Goal: Find contact information

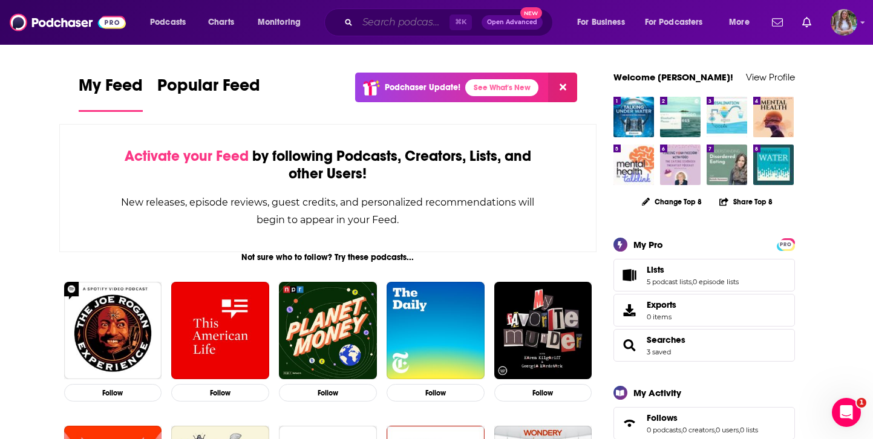
click at [397, 24] on input "Search podcasts, credits, & more..." at bounding box center [403, 22] width 92 height 19
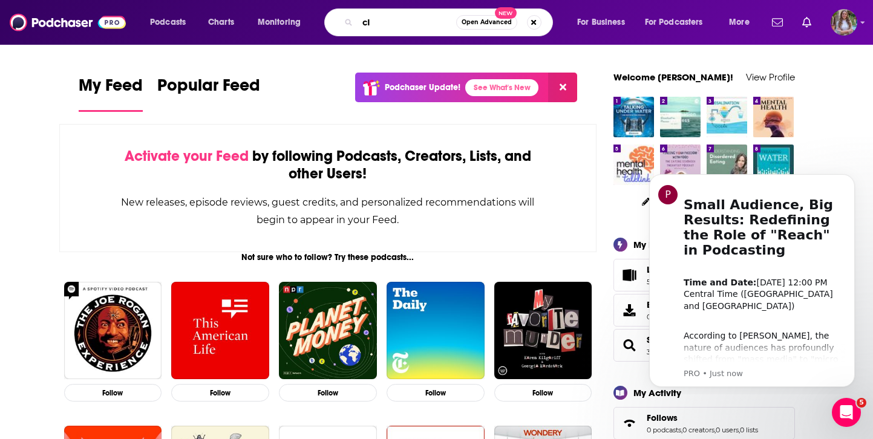
type input "c"
type input "CIO"
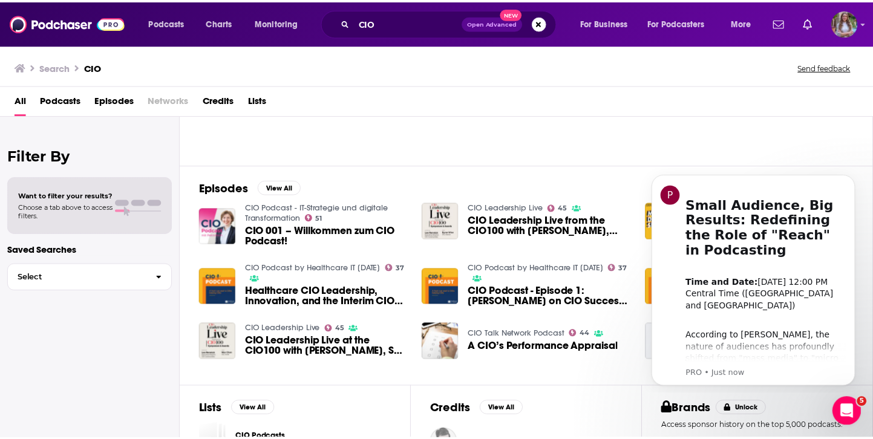
scroll to position [140, 0]
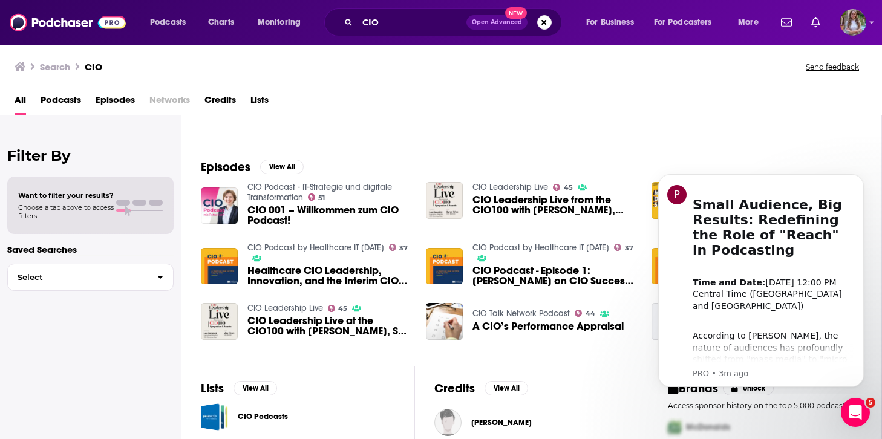
click at [481, 203] on span "CIO Leadership Live from the CIO100 with [PERSON_NAME], CIO, 6Sense and [PERSON…" at bounding box center [554, 205] width 164 height 21
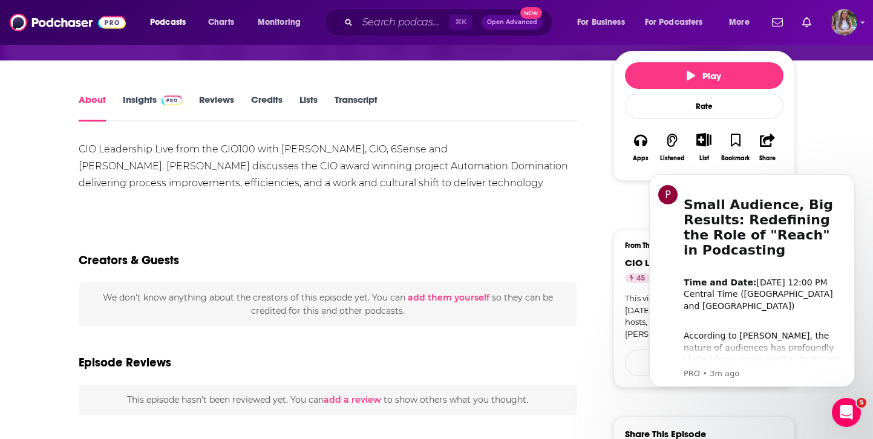
scroll to position [183, 0]
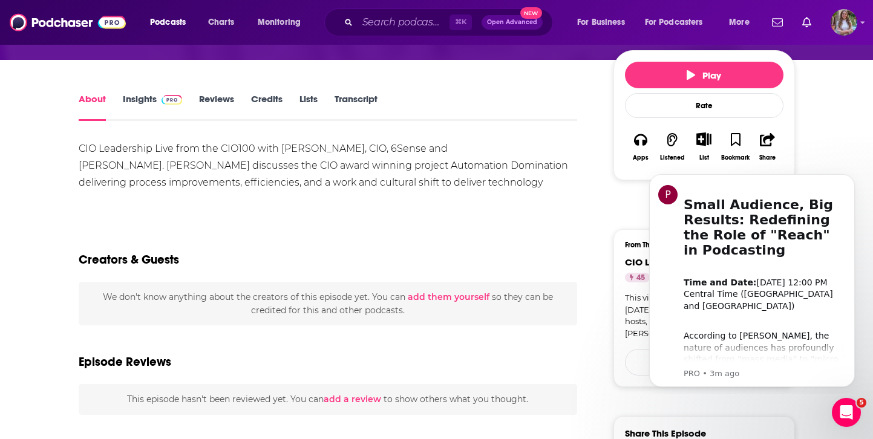
click at [128, 93] on link "Insights" at bounding box center [153, 107] width 60 height 28
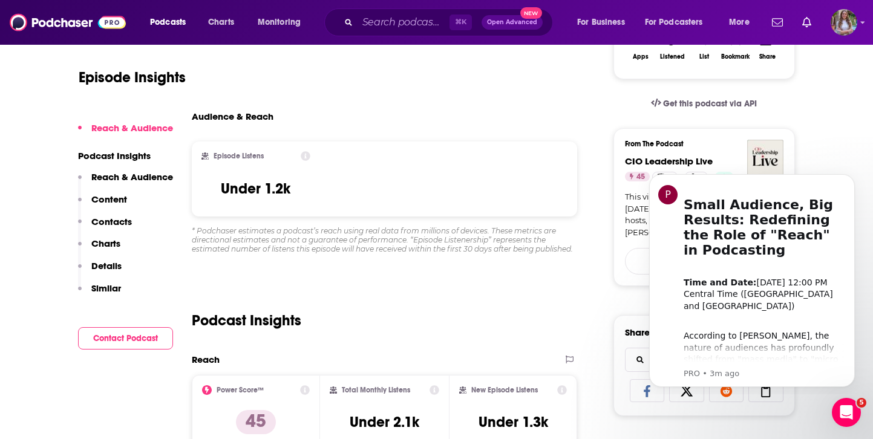
scroll to position [288, 0]
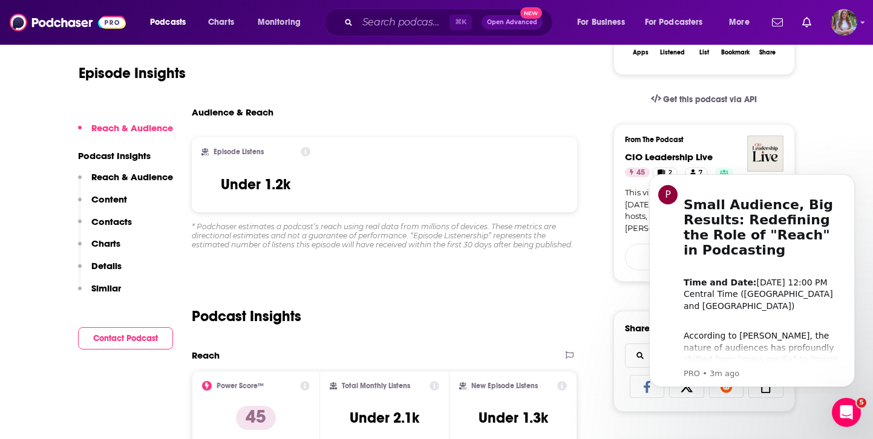
click at [117, 220] on p "Contacts" at bounding box center [111, 221] width 41 height 11
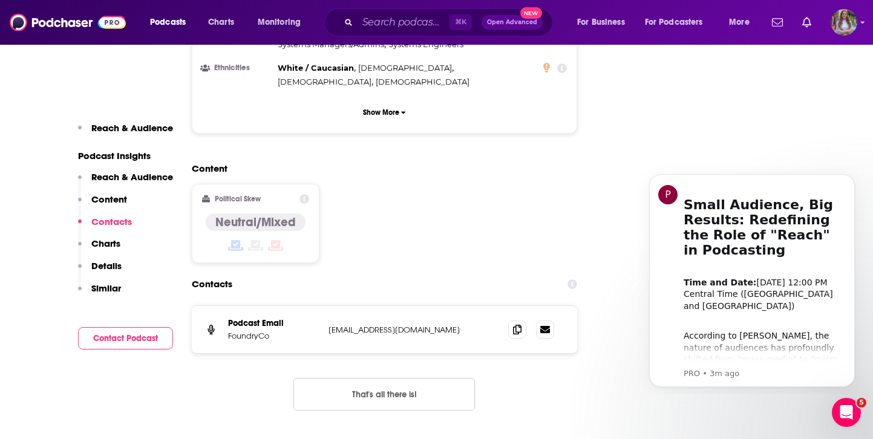
scroll to position [1122, 0]
click at [363, 305] on div "Podcast Email FoundryCo [EMAIL_ADDRESS][DOMAIN_NAME] [PERSON_NAME][EMAIL_ADDRES…" at bounding box center [385, 328] width 386 height 47
click at [520, 323] on icon at bounding box center [517, 328] width 8 height 10
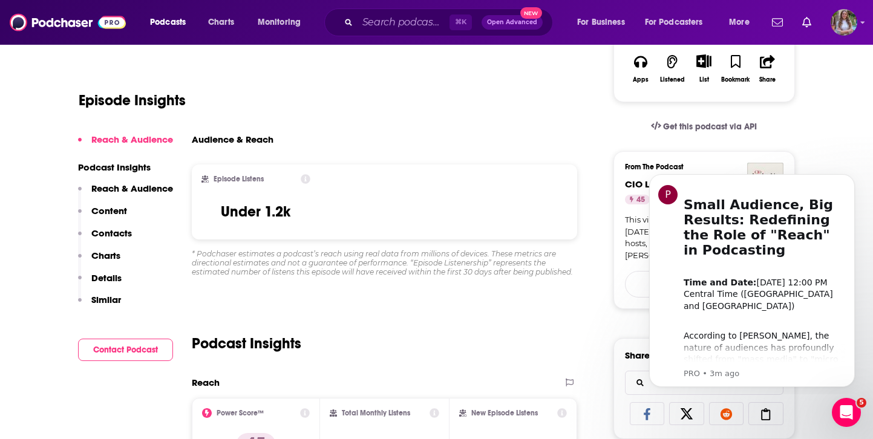
scroll to position [0, 0]
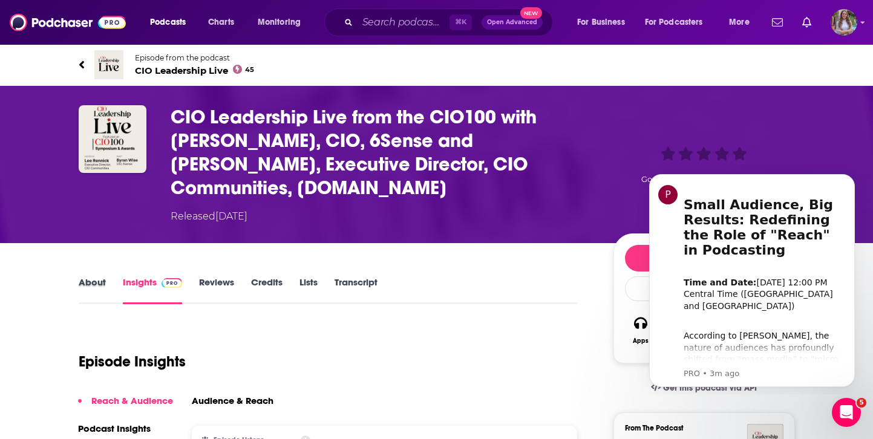
click at [109, 276] on div "About" at bounding box center [101, 290] width 44 height 28
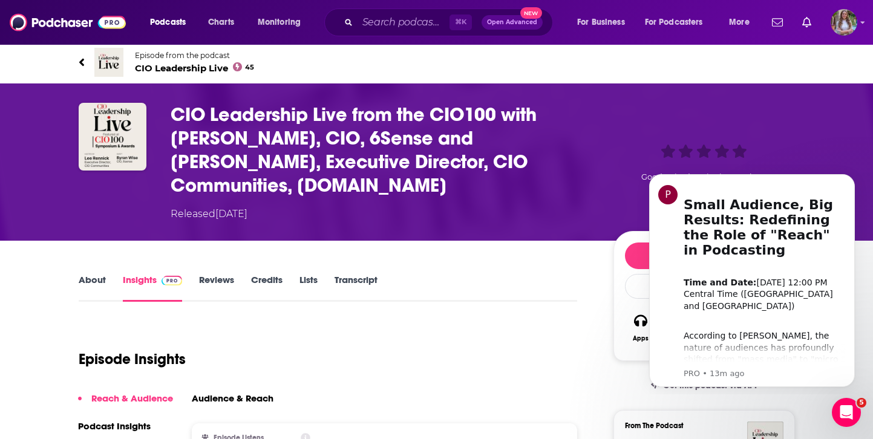
click at [431, 11] on div "⌘ K Open Advanced New" at bounding box center [438, 22] width 229 height 28
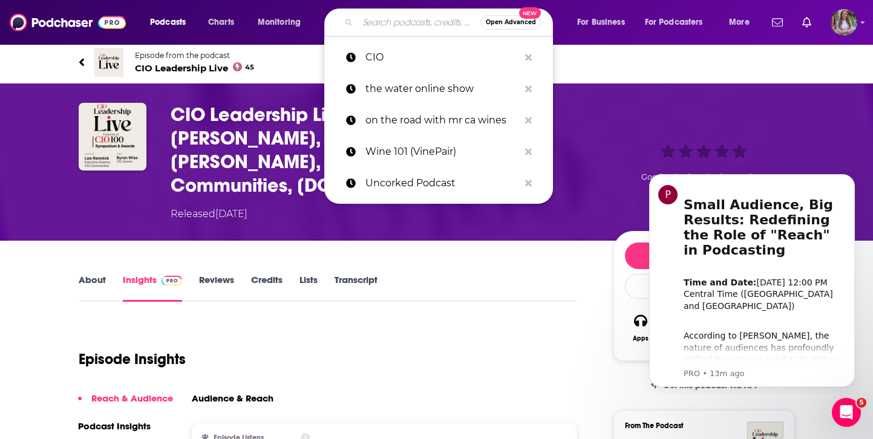
click at [411, 23] on input "Search podcasts, credits, & more..." at bounding box center [418, 22] width 123 height 19
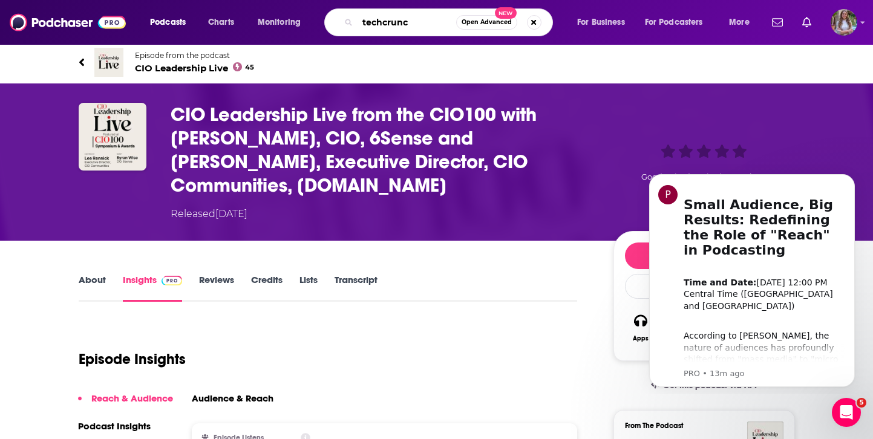
type input "techcrunch"
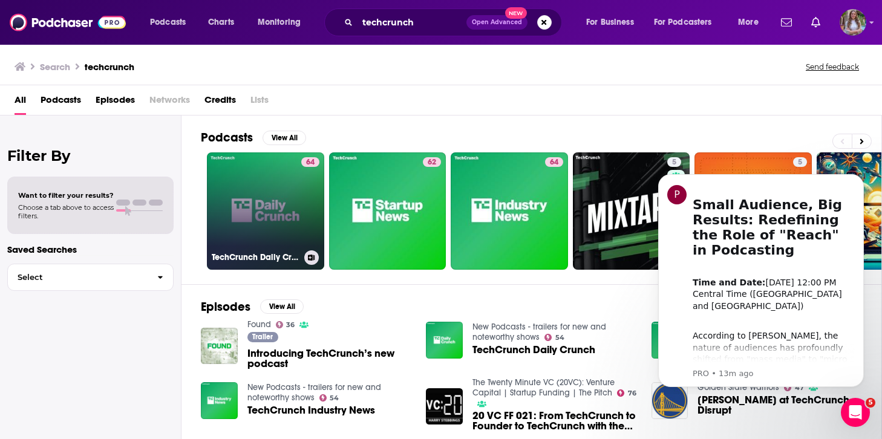
click at [309, 187] on div "64" at bounding box center [310, 203] width 18 height 93
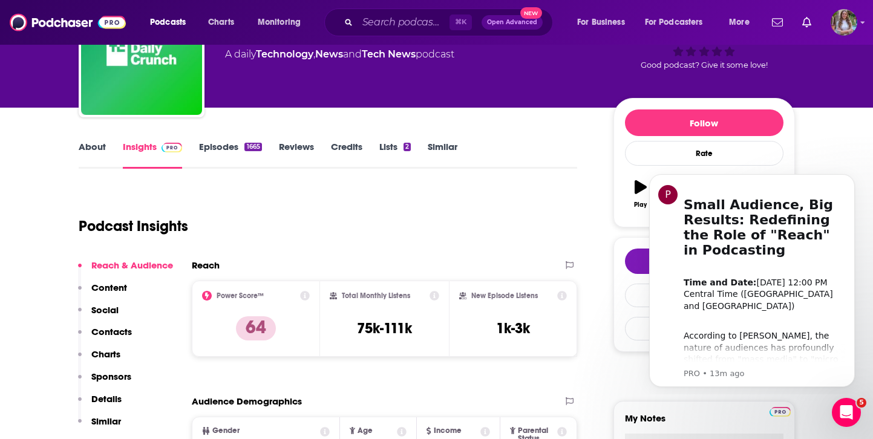
scroll to position [90, 0]
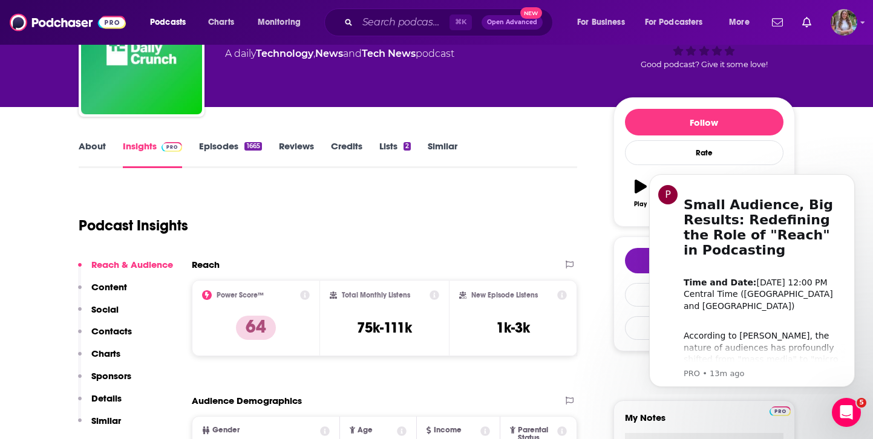
click at [110, 325] on button "Social" at bounding box center [98, 315] width 41 height 22
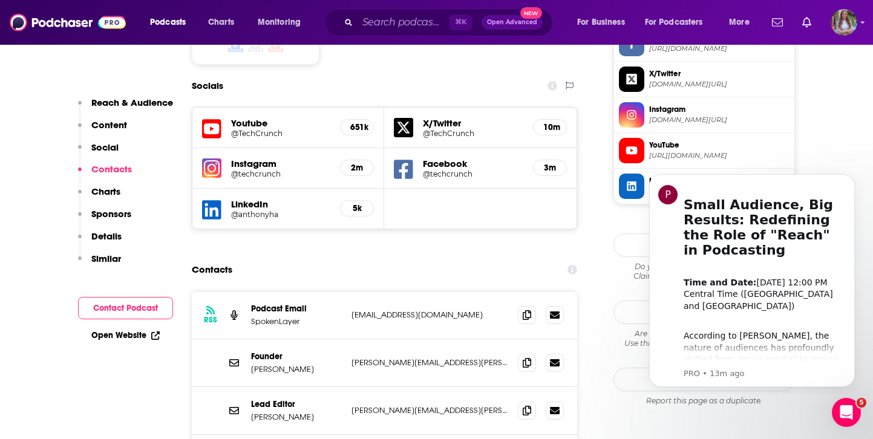
scroll to position [1086, 0]
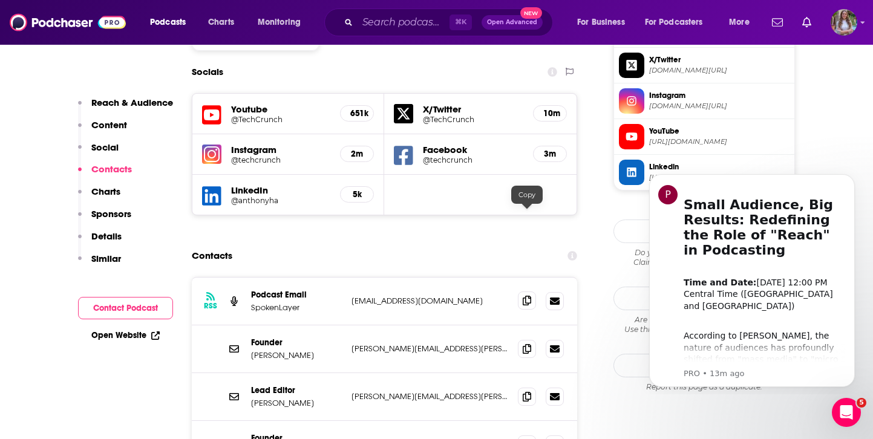
click at [523, 296] on icon at bounding box center [527, 301] width 8 height 10
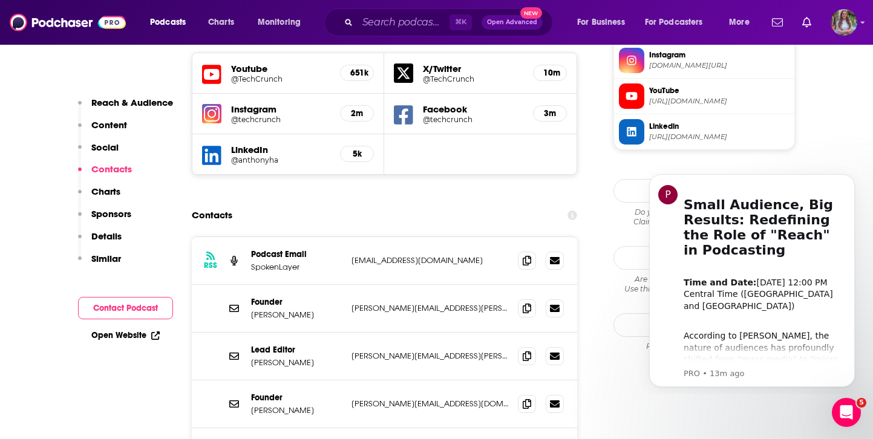
scroll to position [1141, 0]
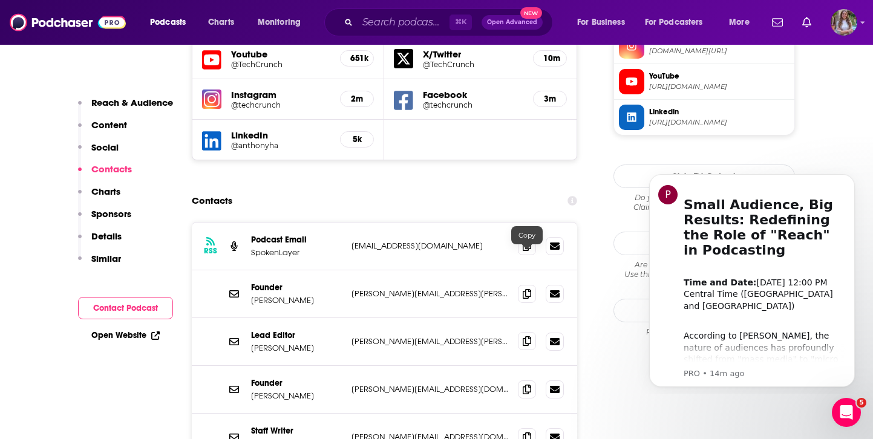
click at [523, 336] on icon at bounding box center [527, 341] width 8 height 10
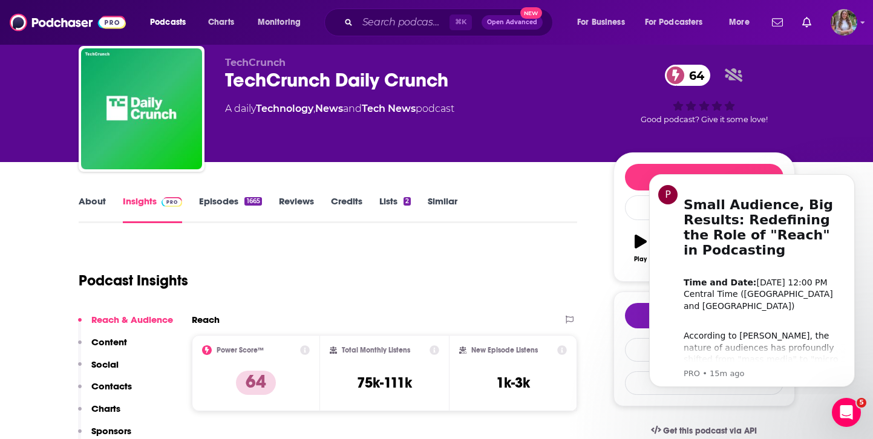
scroll to position [43, 0]
